Goal: Information Seeking & Learning: Understand process/instructions

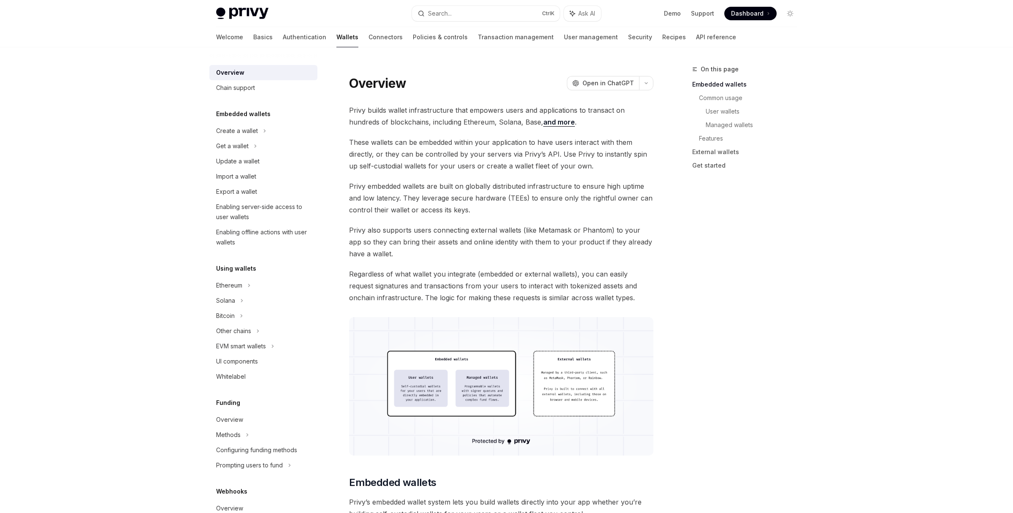
scroll to position [4, 0]
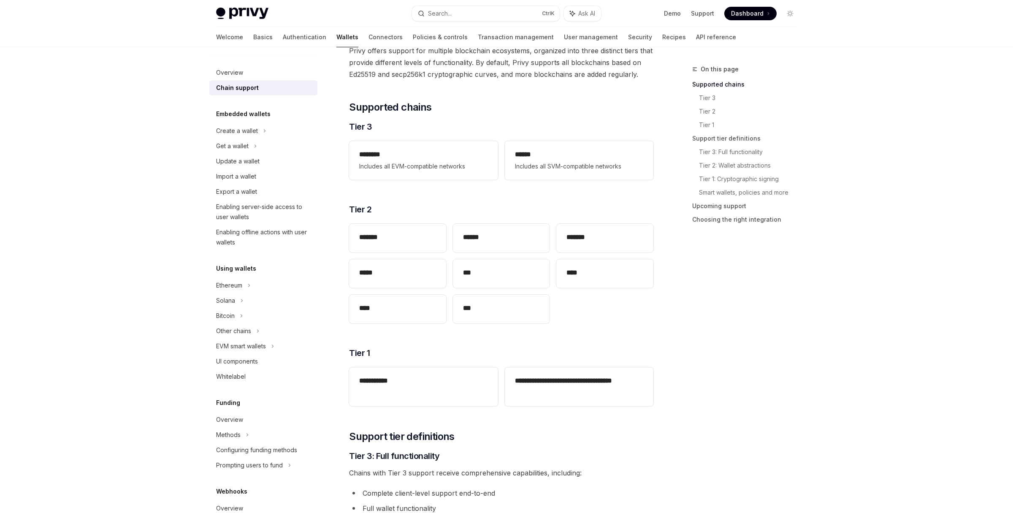
scroll to position [97, 0]
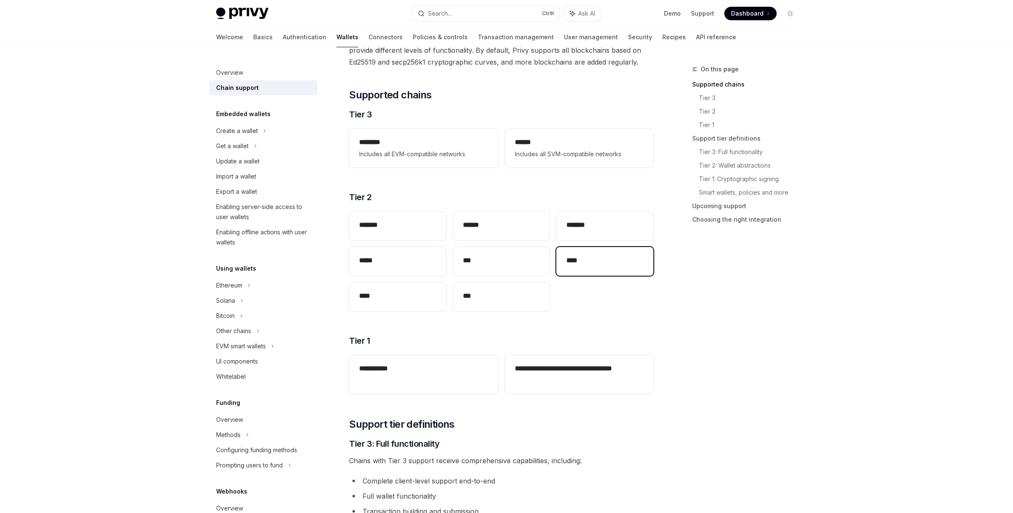
scroll to position [0, 0]
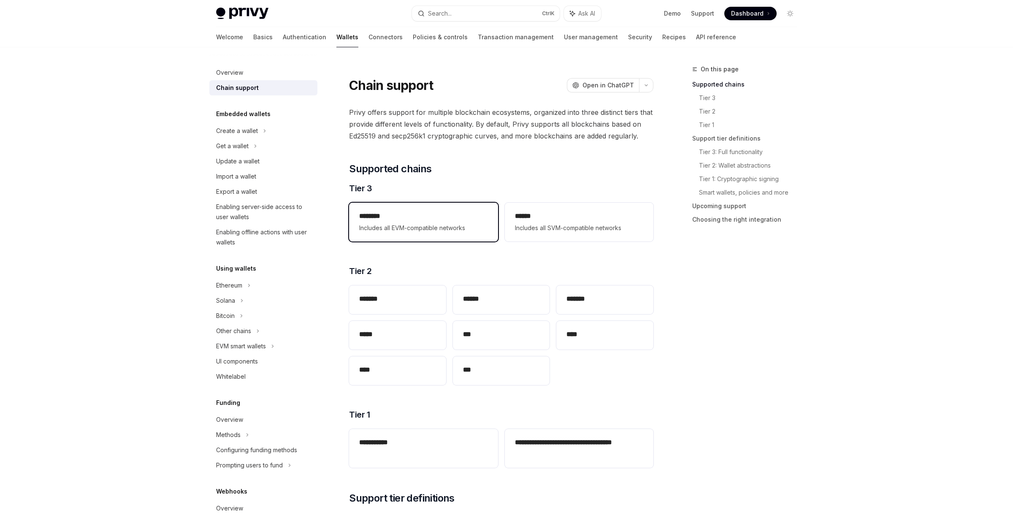
click at [412, 220] on h2 "********" at bounding box center [423, 216] width 128 height 10
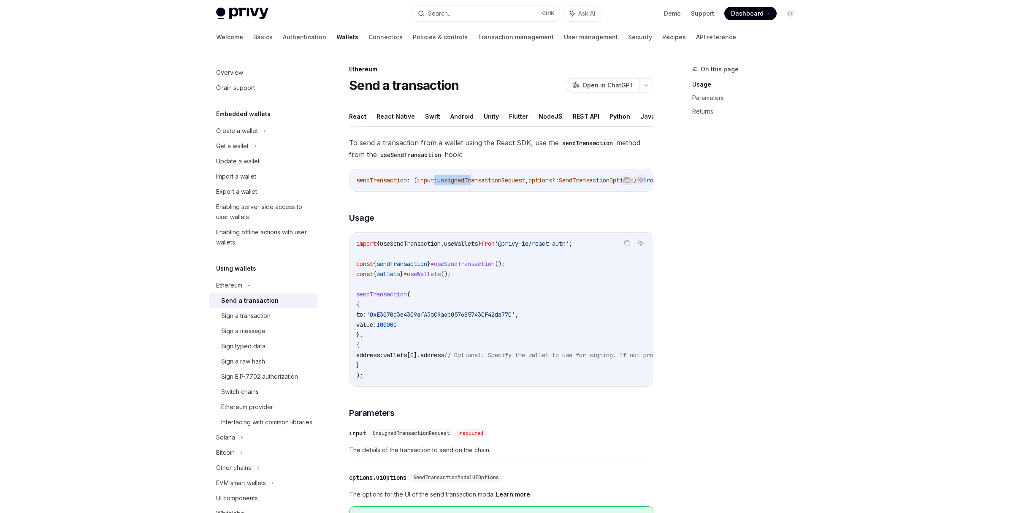
drag, startPoint x: 437, startPoint y: 190, endPoint x: 475, endPoint y: 191, distance: 37.6
click at [475, 191] on div "sendTransaction : ( input : UnsignedTransactionRequest , options ?: SendTransac…" at bounding box center [500, 180] width 303 height 22
type textarea "*"
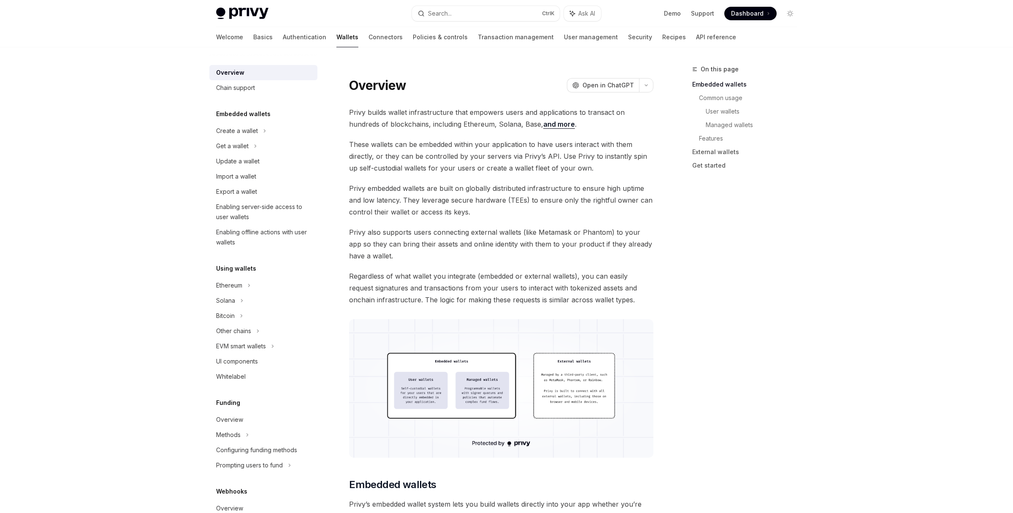
click at [529, 168] on span "These wallets can be embedded within your application to have users interact wi…" at bounding box center [501, 155] width 304 height 35
click at [259, 206] on div "Enabling server-side access to user wallets" at bounding box center [264, 212] width 96 height 20
type textarea "*"
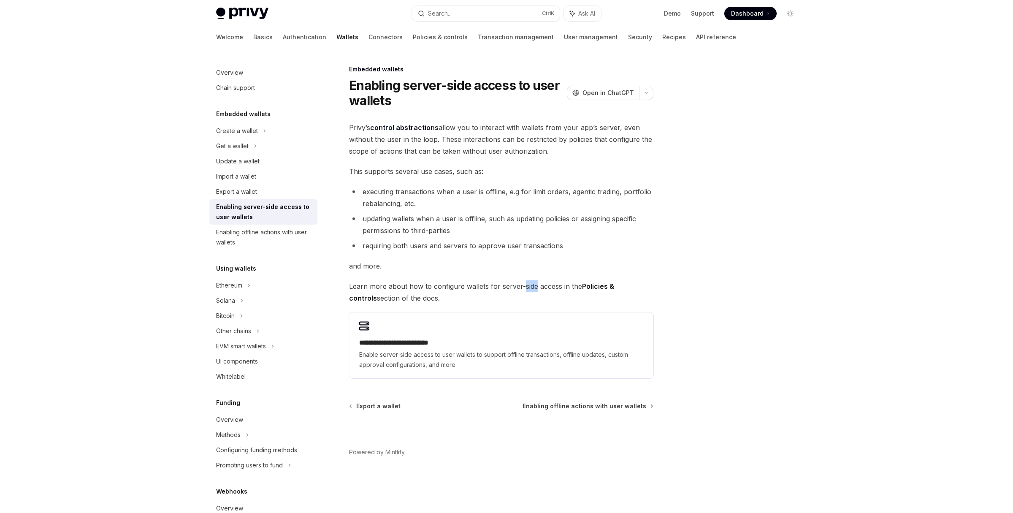
drag, startPoint x: 523, startPoint y: 284, endPoint x: 495, endPoint y: 219, distance: 71.1
click at [495, 219] on div "**********" at bounding box center [501, 250] width 304 height 257
